Goal: Navigation & Orientation: Find specific page/section

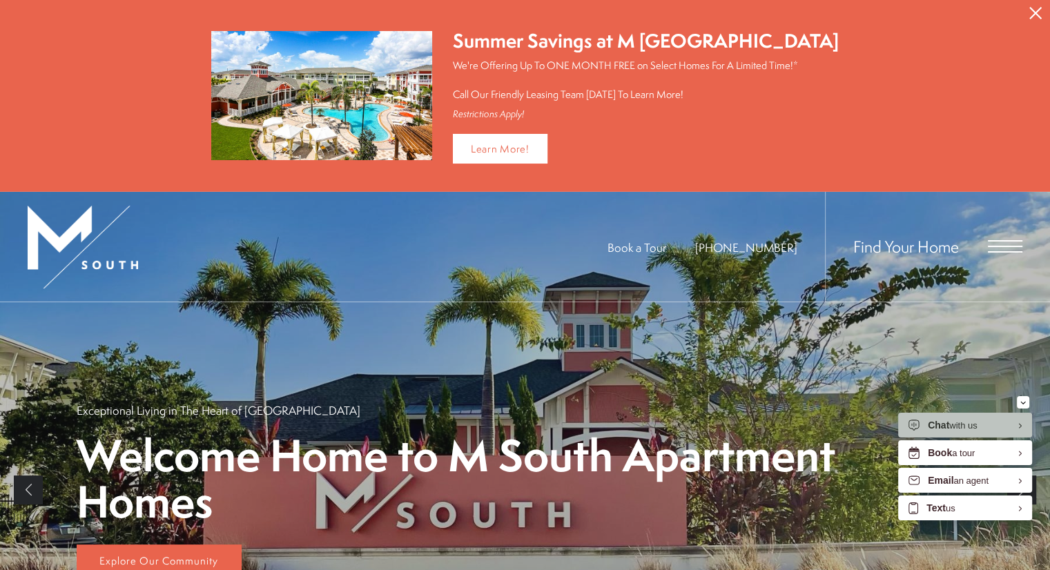
click at [985, 242] on div "Find Your Home" at bounding box center [923, 247] width 197 height 110
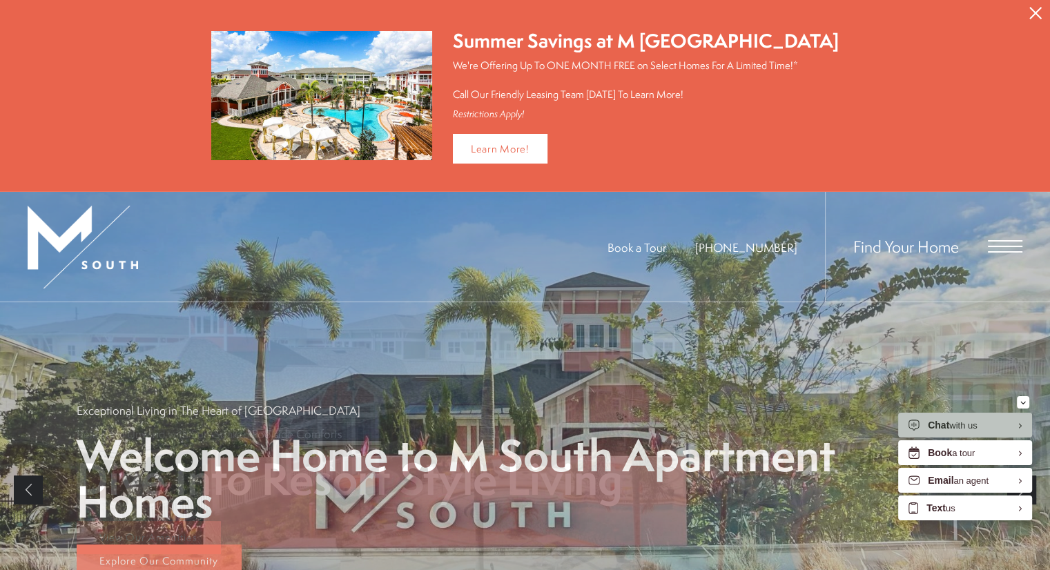
click at [1003, 242] on span "Open Menu" at bounding box center [1005, 246] width 35 height 12
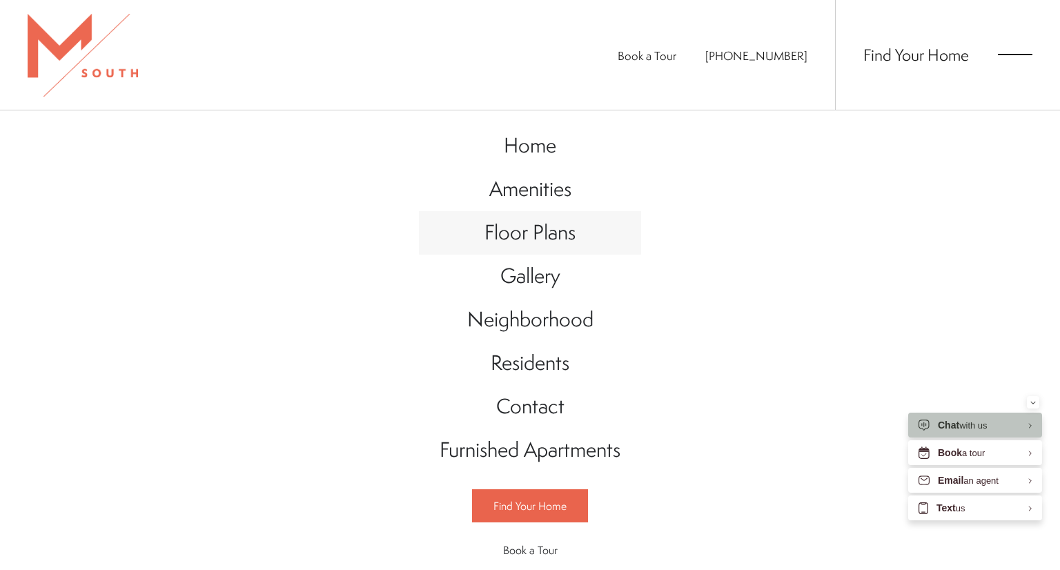
click at [524, 236] on span "Floor Plans" at bounding box center [529, 232] width 91 height 28
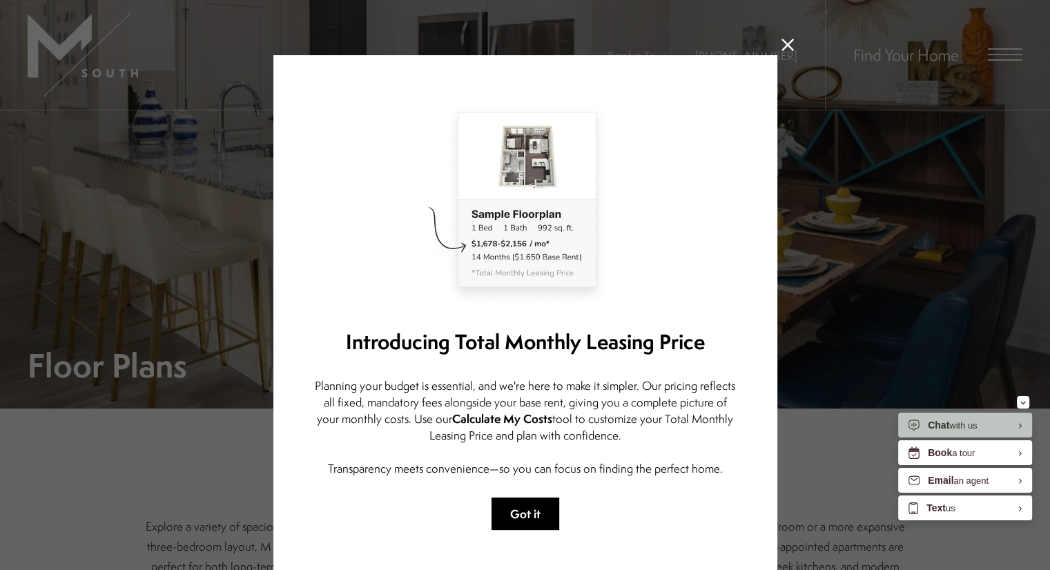
click at [538, 509] on button "Got it" at bounding box center [525, 514] width 68 height 32
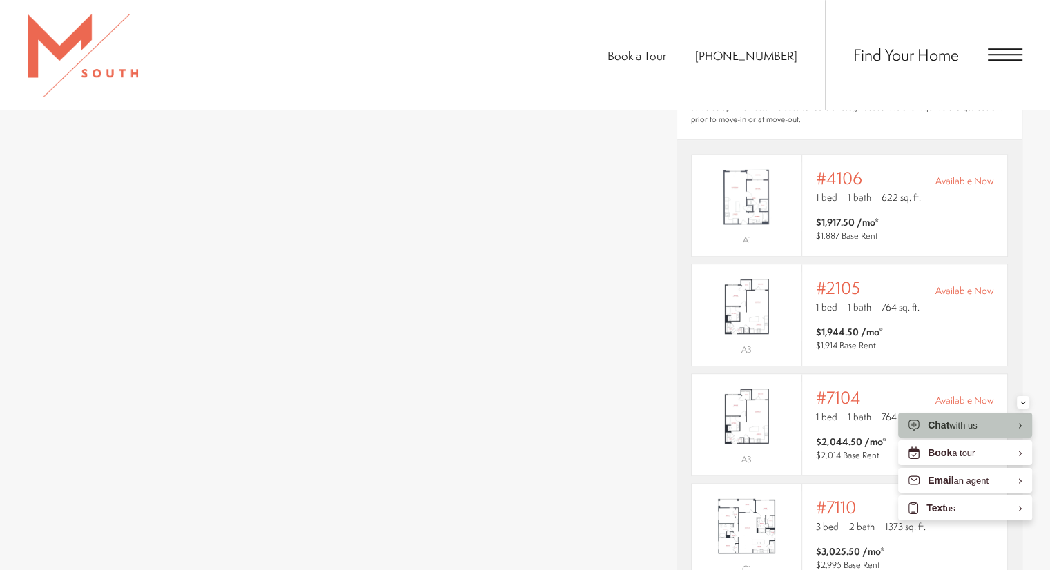
scroll to position [939, 0]
